Goal: Information Seeking & Learning: Learn about a topic

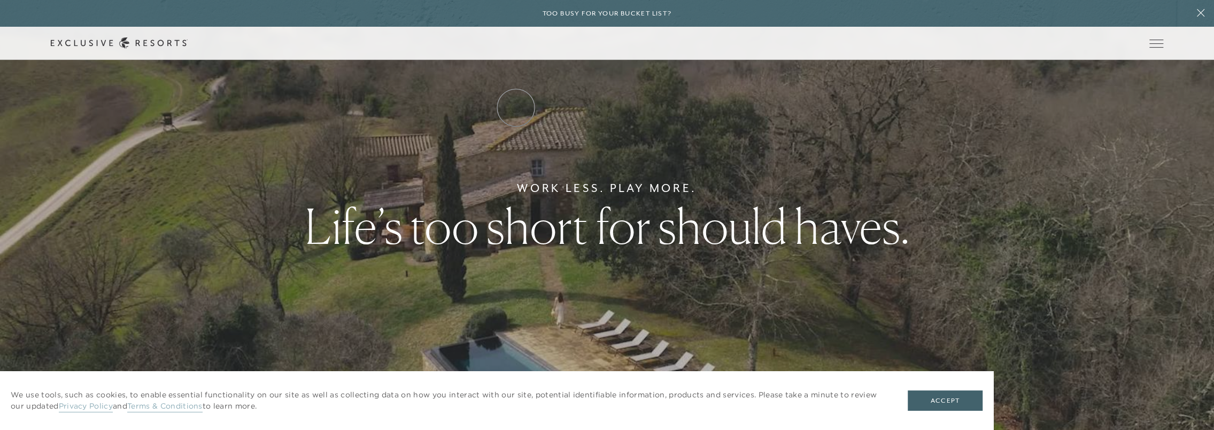
click at [0, 0] on link "Residence Collection" at bounding box center [0, 0] width 0 height 0
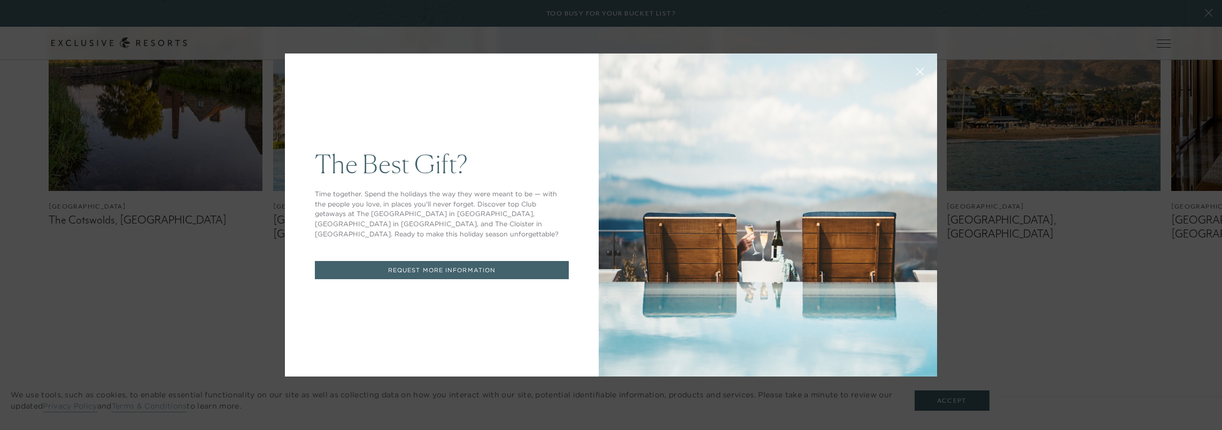
click at [918, 73] on icon at bounding box center [920, 71] width 7 height 7
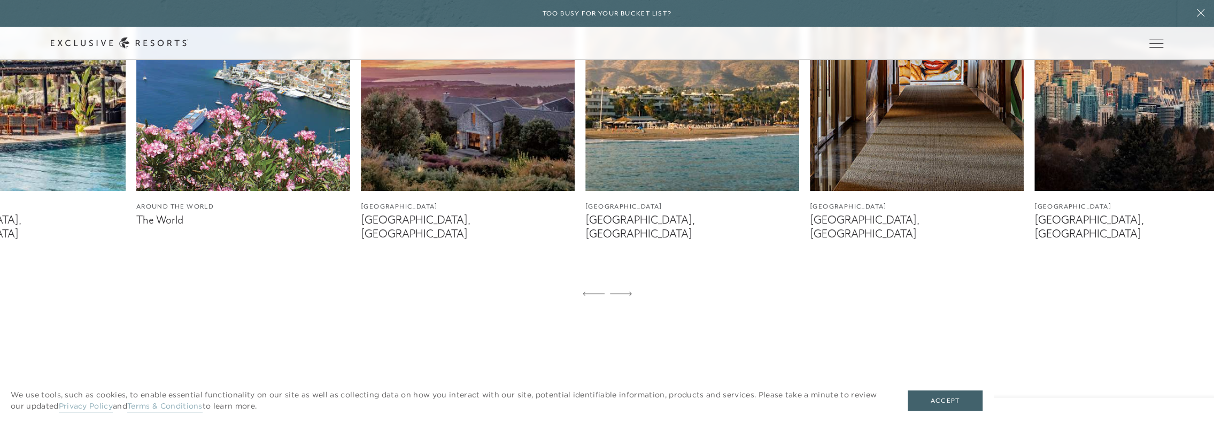
click at [586, 159] on img at bounding box center [693, 57] width 214 height 267
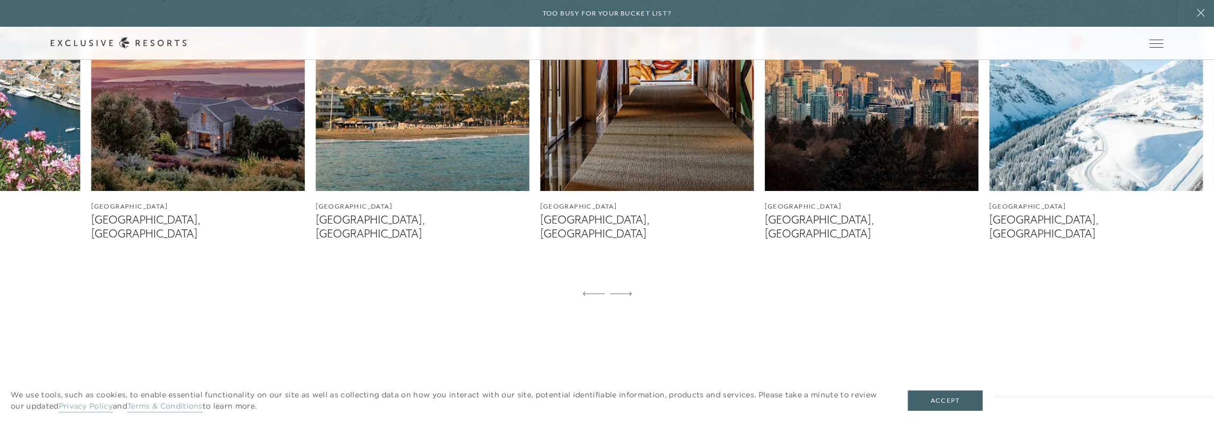
click at [540, 172] on img at bounding box center [647, 57] width 214 height 267
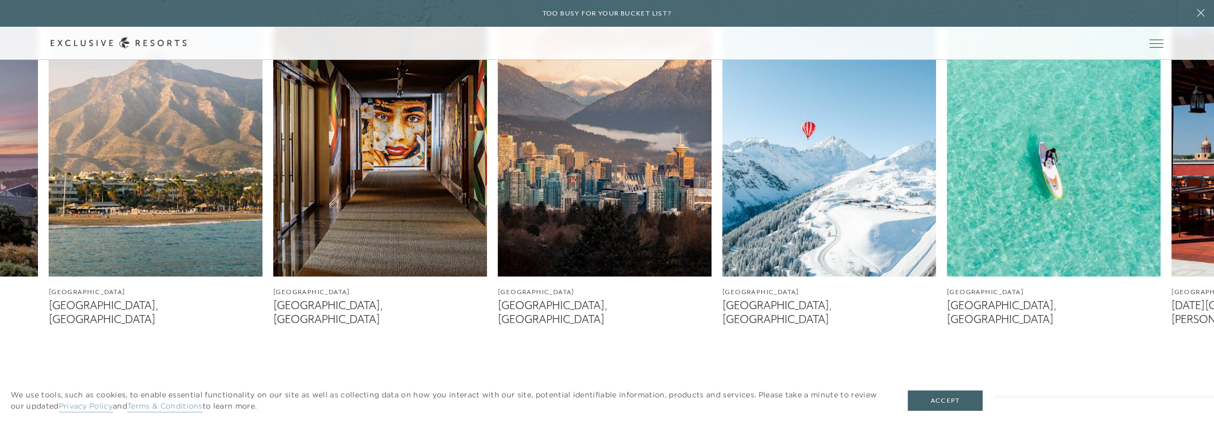
scroll to position [642, 0]
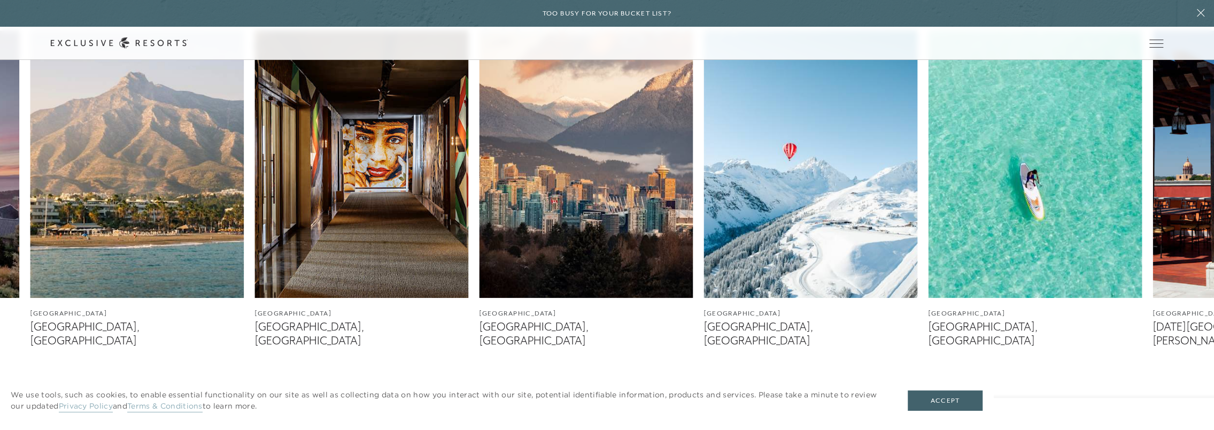
click at [469, 203] on div "[GEOGRAPHIC_DATA] The Cotswolds, [GEOGRAPHIC_DATA] [GEOGRAPHIC_DATA] [GEOGRAPHI…" at bounding box center [607, 221] width 1214 height 383
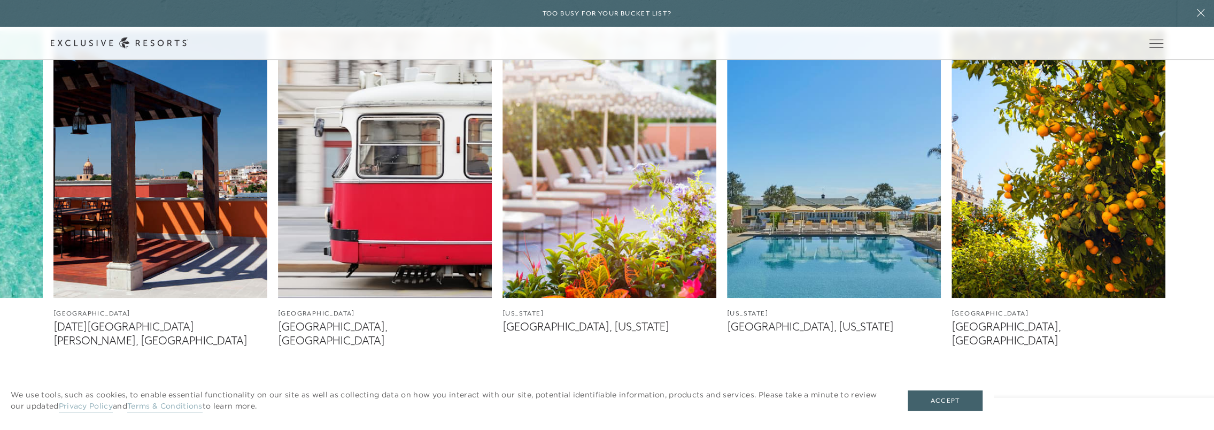
click at [0, 0] on link "Residence Collection" at bounding box center [0, 0] width 0 height 0
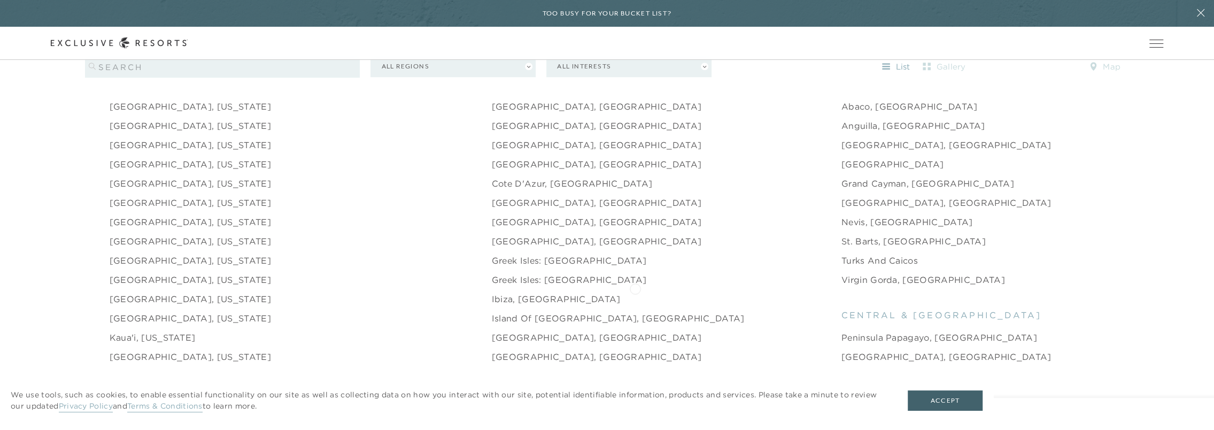
scroll to position [1176, 0]
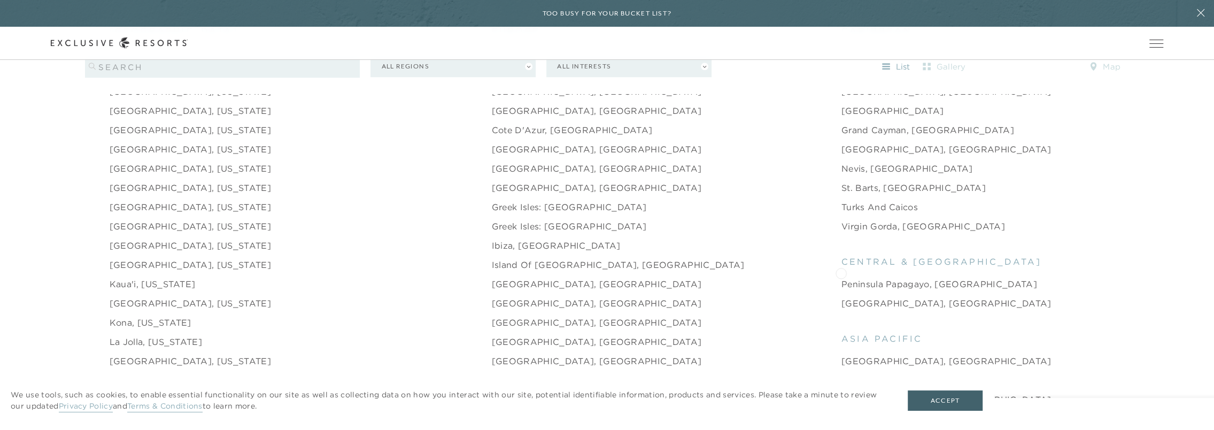
click at [842, 278] on link "Peninsula Papagayo, [GEOGRAPHIC_DATA]" at bounding box center [940, 284] width 196 height 13
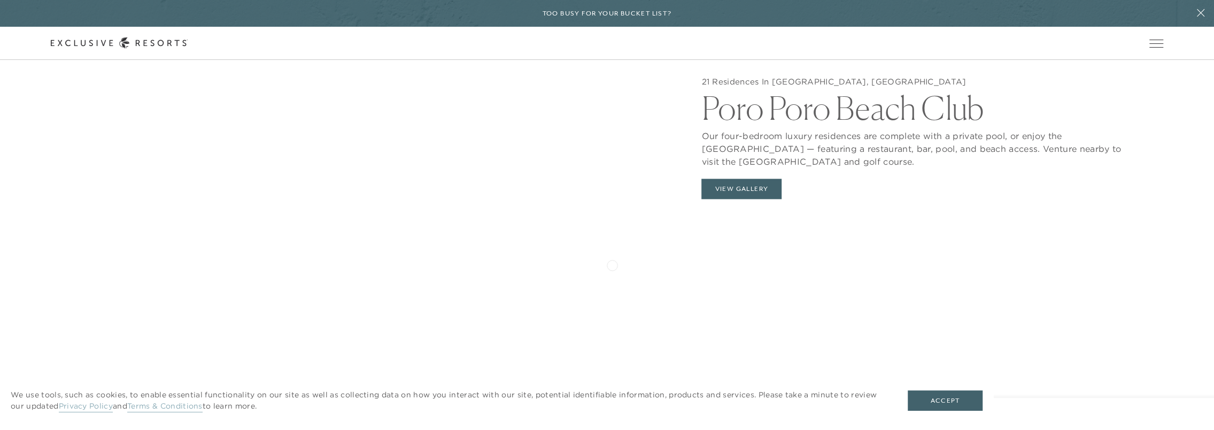
scroll to position [1230, 0]
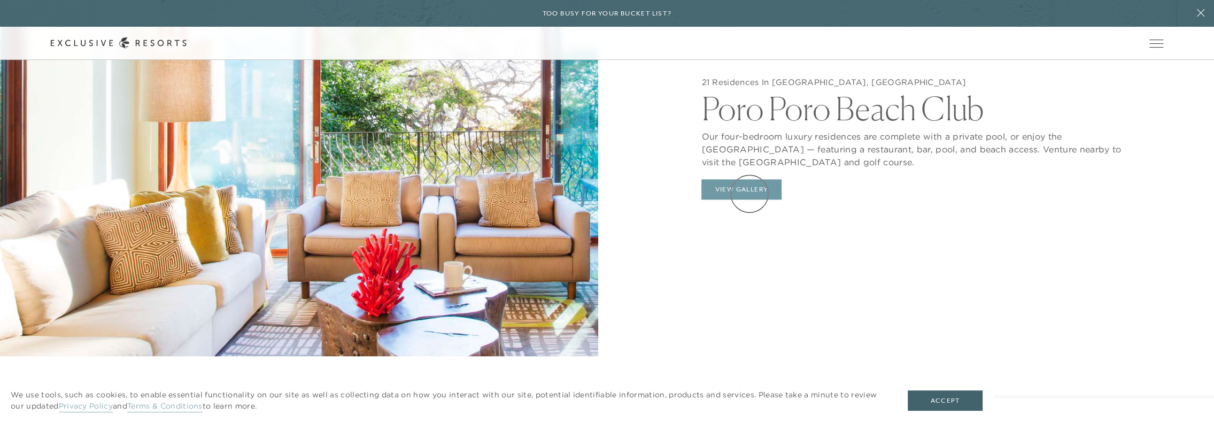
click at [749, 194] on button "View Gallery" at bounding box center [742, 189] width 80 height 20
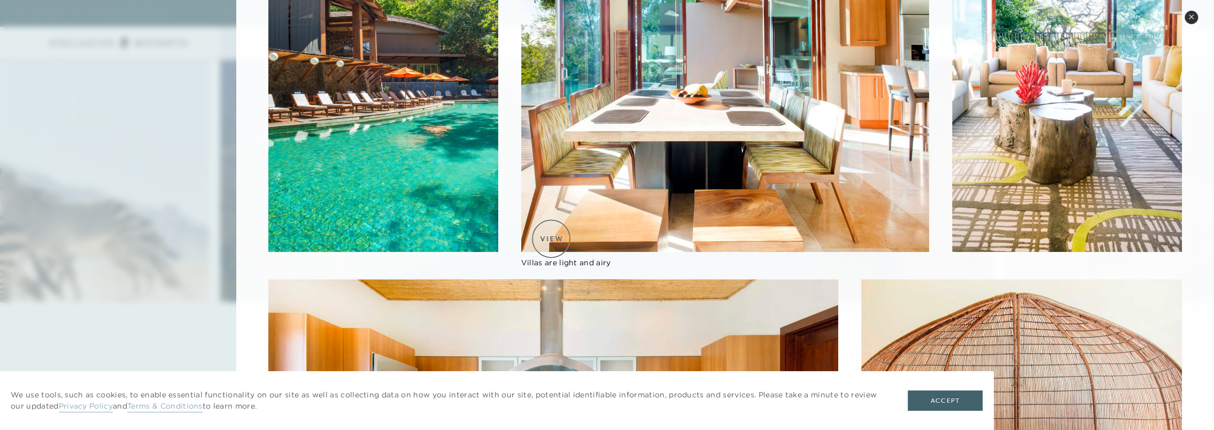
scroll to position [709, 0]
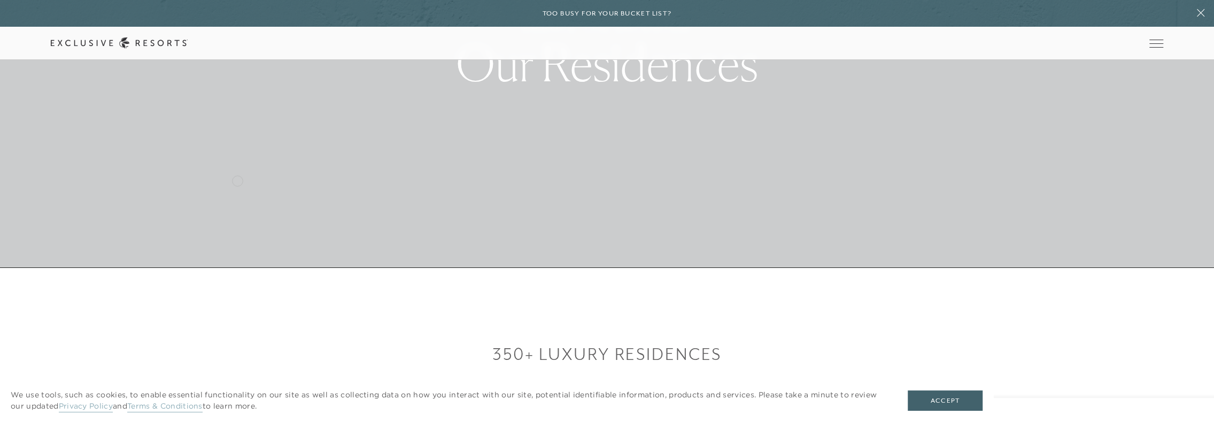
scroll to position [160, 0]
